Goal: Information Seeking & Learning: Learn about a topic

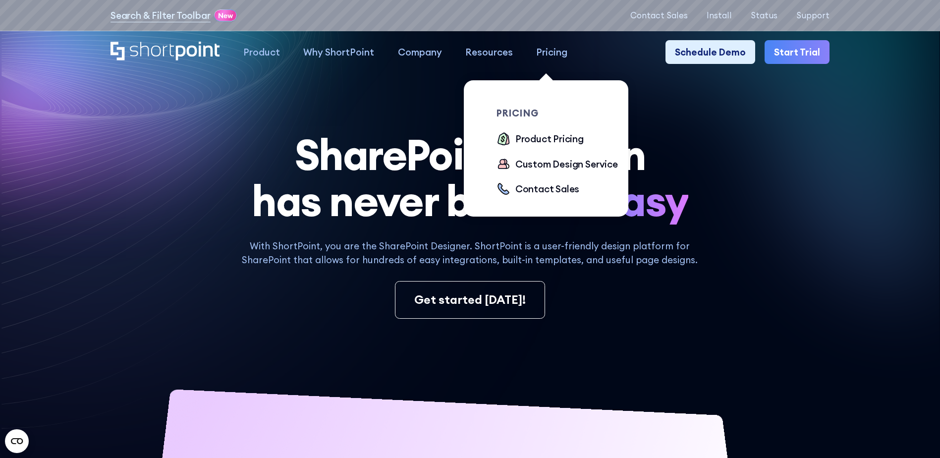
click at [540, 55] on div "Pricing" at bounding box center [551, 52] width 31 height 14
click at [551, 143] on div "Product Pricing" at bounding box center [549, 139] width 68 height 14
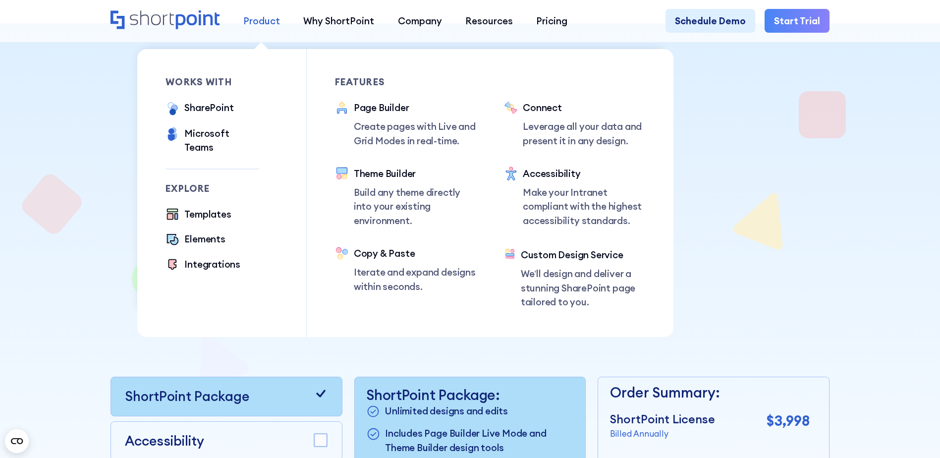
click at [261, 19] on div "Product" at bounding box center [261, 21] width 37 height 14
click at [206, 110] on div "SharePoint" at bounding box center [208, 108] width 49 height 14
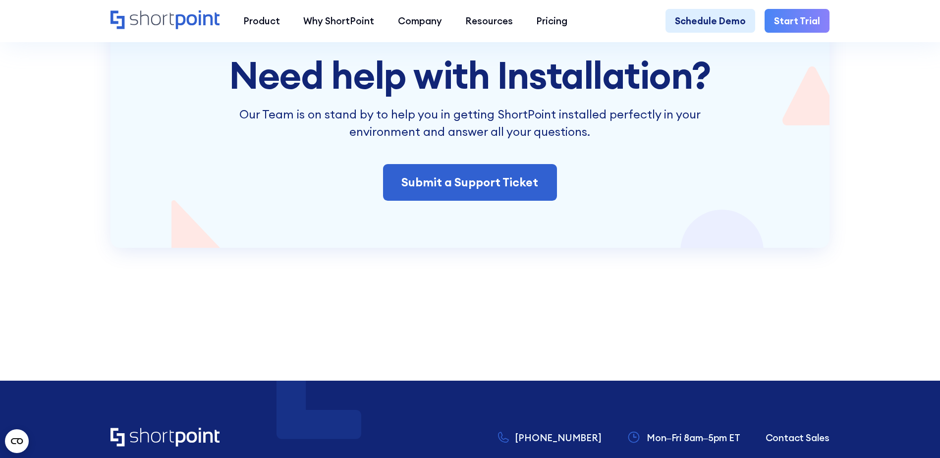
scroll to position [2080, 0]
